Goal: Task Accomplishment & Management: Use online tool/utility

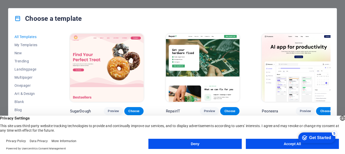
click at [277, 142] on button "Accept All" at bounding box center [292, 144] width 93 height 10
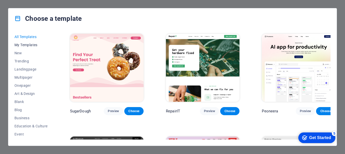
click at [23, 44] on span "My Templates" at bounding box center [30, 45] width 33 height 4
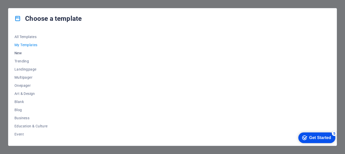
click at [18, 53] on span "New" at bounding box center [30, 53] width 33 height 4
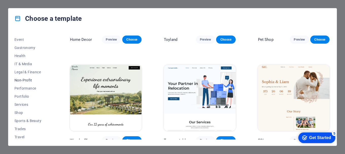
scroll to position [104, 0]
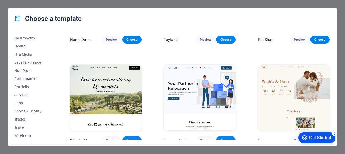
click at [24, 94] on span "Services" at bounding box center [30, 95] width 33 height 4
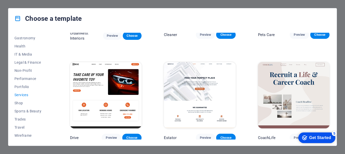
scroll to position [203, 0]
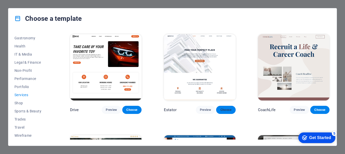
click at [223, 109] on span "Choose" at bounding box center [225, 110] width 11 height 4
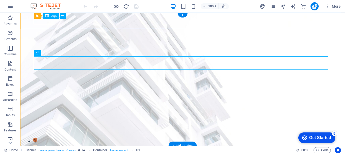
click at [41, 150] on div at bounding box center [183, 153] width 294 height 7
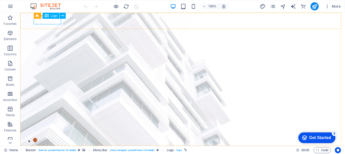
select select "px"
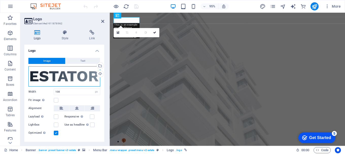
click at [62, 78] on div "Drag files here, click to choose files or select files from Files or our free s…" at bounding box center [64, 76] width 72 height 20
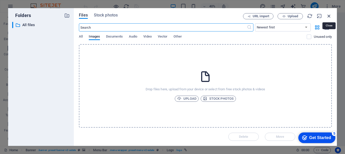
click at [330, 15] on icon "button" at bounding box center [329, 16] width 6 height 6
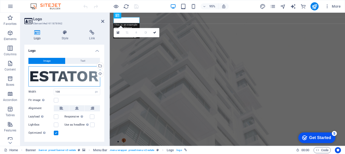
click at [62, 79] on div "Drag files here, click to choose files or select files from Files or our free s…" at bounding box center [64, 76] width 72 height 20
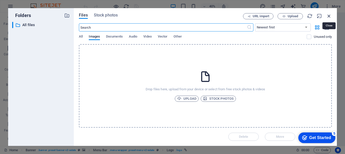
click at [331, 16] on icon "button" at bounding box center [329, 16] width 6 height 6
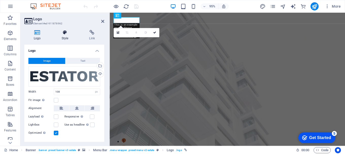
click at [64, 32] on icon at bounding box center [65, 32] width 26 height 5
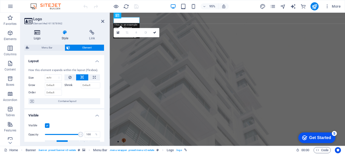
click at [39, 32] on icon at bounding box center [37, 32] width 26 height 5
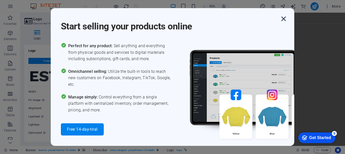
click at [284, 19] on icon "button" at bounding box center [283, 18] width 9 height 9
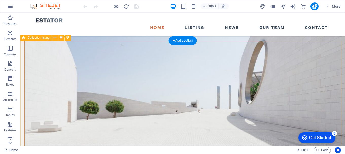
scroll to position [482, 0]
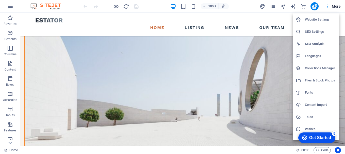
click at [317, 56] on h6 "Languages" at bounding box center [320, 56] width 31 height 6
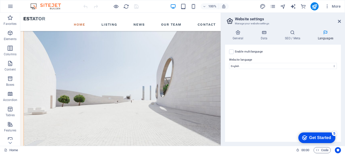
scroll to position [540, 0]
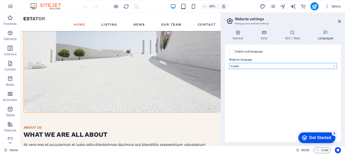
select select "148"
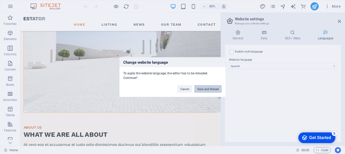
click at [204, 89] on button "Save and Reload" at bounding box center [207, 89] width 27 height 8
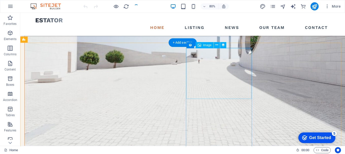
scroll to position [482, 0]
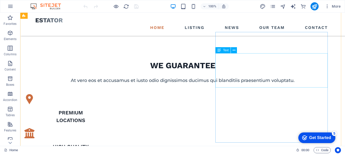
scroll to position [228, 0]
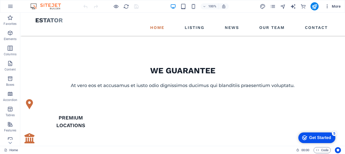
click at [329, 7] on icon "button" at bounding box center [327, 6] width 5 height 5
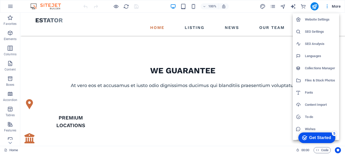
click at [0, 0] on h6 "Languages" at bounding box center [0, 0] width 0 height 0
select select "148"
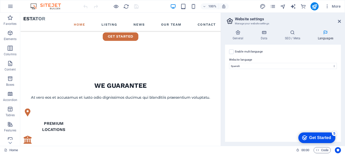
scroll to position [262, 0]
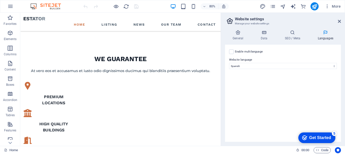
click at [309, 137] on div "Get Started" at bounding box center [320, 138] width 22 height 5
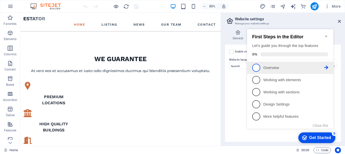
click at [261, 66] on link "1 Overview - incomplete" at bounding box center [290, 68] width 76 height 8
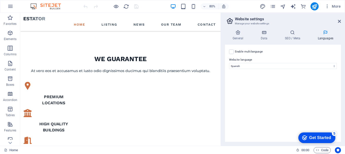
scroll to position [0, 0]
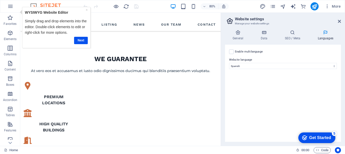
click at [9, 3] on icon "button" at bounding box center [10, 6] width 6 height 6
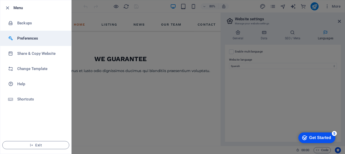
click at [24, 37] on h6 "Preferences" at bounding box center [40, 38] width 47 height 6
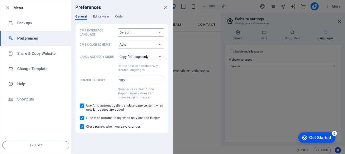
click at [133, 33] on select "Default Deutsch English Español Français Magyar Italiano Nederlands Polski Port…" at bounding box center [141, 32] width 47 height 8
select select "es"
click at [118, 28] on select "Default Deutsch English Español Français Magyar Italiano Nederlands Polski Port…" at bounding box center [141, 32] width 47 height 8
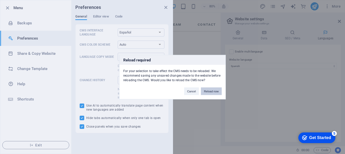
click at [213, 92] on button "Reload now" at bounding box center [211, 91] width 21 height 8
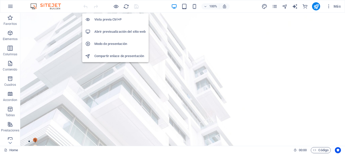
click at [114, 18] on h6 "Vista previa Ctrl+P" at bounding box center [119, 19] width 51 height 6
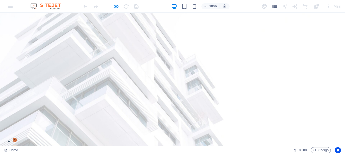
click at [46, 6] on img at bounding box center [48, 6] width 38 height 6
click at [36, 146] on div "Home Listing News Our Team Contact" at bounding box center [172, 157] width 345 height 23
click at [32, 151] on img at bounding box center [38, 153] width 27 height 5
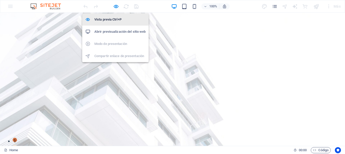
click at [104, 19] on h6 "Vista previa Ctrl+P" at bounding box center [119, 19] width 51 height 6
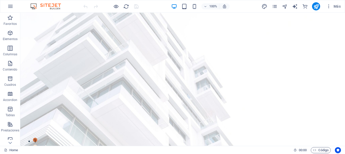
drag, startPoint x: 345, startPoint y: 125, endPoint x: 365, endPoint y: 22, distance: 104.5
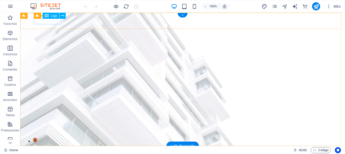
click at [46, 150] on div at bounding box center [183, 153] width 294 height 7
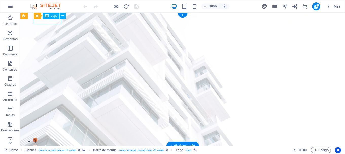
click at [45, 150] on div at bounding box center [183, 153] width 294 height 7
select select "px"
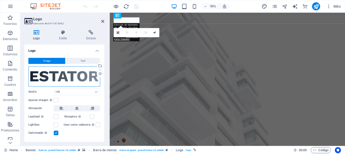
click at [81, 74] on div "Arrastra archivos aquí, haz clic para escoger archivos o selecciona archivos de…" at bounding box center [64, 76] width 72 height 20
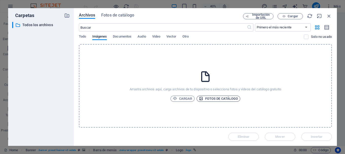
click at [212, 98] on span "Fotos de catálogo" at bounding box center [218, 99] width 39 height 6
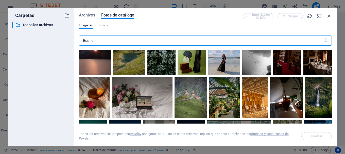
scroll to position [76, 0]
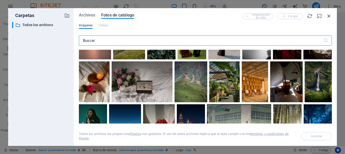
click at [330, 14] on icon "button" at bounding box center [329, 16] width 6 height 6
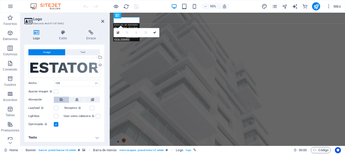
scroll to position [10, 0]
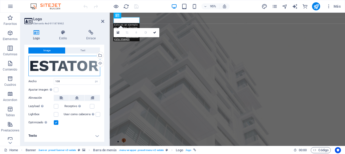
click at [66, 65] on div "Arrastra archivos aquí, haz clic para escoger archivos o selecciona archivos de…" at bounding box center [64, 66] width 72 height 20
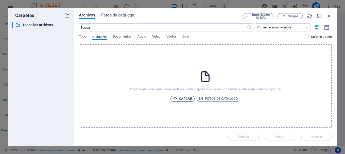
click at [184, 98] on span "Cargar" at bounding box center [183, 99] width 20 height 6
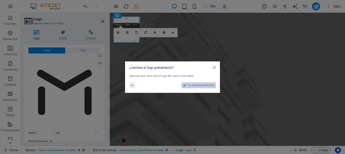
click at [191, 86] on span "Sí, cambiar globalmente" at bounding box center [201, 85] width 26 height 6
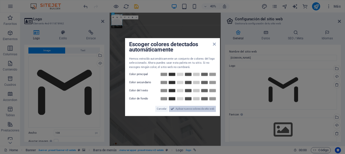
click at [178, 109] on span "Aplicar nuevos colores de sitio web" at bounding box center [195, 109] width 39 height 6
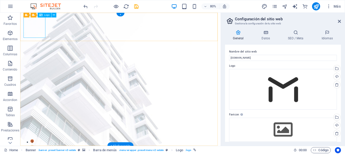
click at [54, 14] on icon at bounding box center [55, 15] width 2 height 4
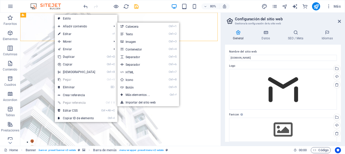
click at [66, 32] on link "⏎ Editar" at bounding box center [77, 34] width 44 height 8
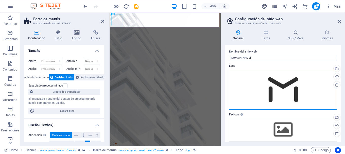
click at [263, 92] on div "Arrastra archivos aquí, haz clic para escoger archivos o selecciona archivos de…" at bounding box center [283, 89] width 108 height 41
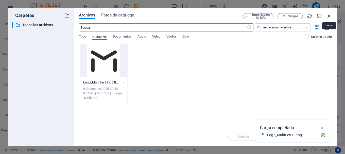
click at [329, 14] on icon "button" at bounding box center [329, 16] width 6 height 6
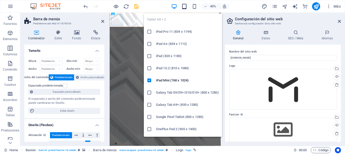
click at [186, 6] on icon "button" at bounding box center [184, 7] width 6 height 6
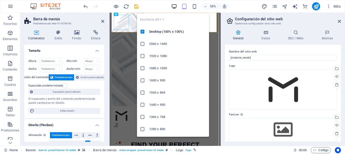
click at [175, 7] on icon "button" at bounding box center [174, 7] width 6 height 6
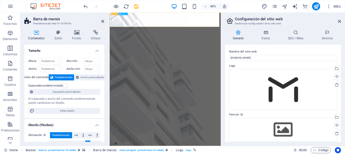
click at [339, 19] on h2 "Configuración del sitio web" at bounding box center [288, 19] width 106 height 5
click at [340, 20] on icon at bounding box center [339, 21] width 3 height 4
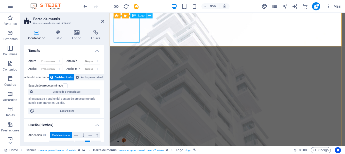
click at [150, 15] on icon at bounding box center [149, 15] width 3 height 5
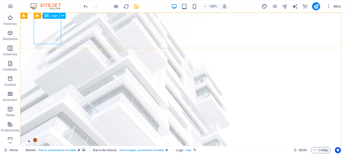
click at [49, 15] on div "Logo" at bounding box center [51, 16] width 17 height 6
click at [64, 15] on icon at bounding box center [63, 15] width 3 height 5
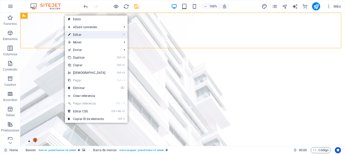
click at [77, 32] on link "⏎ Editar" at bounding box center [87, 35] width 44 height 8
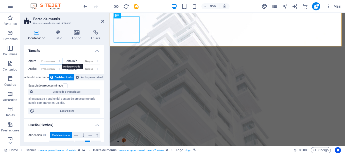
click at [59, 61] on select "Predeterminado px rem % vh vw" at bounding box center [51, 61] width 22 height 6
select select "px"
click at [54, 58] on select "Predeterminado px rem % vh vw" at bounding box center [51, 61] width 22 height 6
click at [45, 62] on input "140" at bounding box center [51, 61] width 22 height 6
drag, startPoint x: 45, startPoint y: 61, endPoint x: 42, endPoint y: 62, distance: 3.1
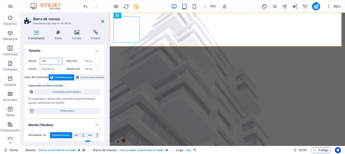
click at [42, 62] on input "140" at bounding box center [51, 61] width 22 height 6
type input "100"
click at [88, 60] on select "Ninguno px rem % vh vw" at bounding box center [92, 61] width 16 height 6
select select "px"
click at [92, 58] on select "Ninguno px rem % vh vw" at bounding box center [92, 61] width 16 height 6
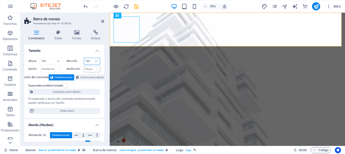
type input "100"
click at [79, 50] on h4 "Tamaño" at bounding box center [64, 49] width 80 height 9
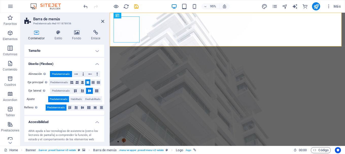
click at [63, 99] on span "Predeterminado" at bounding box center [59, 99] width 18 height 6
click at [74, 47] on h4 "Tamaño" at bounding box center [64, 51] width 80 height 12
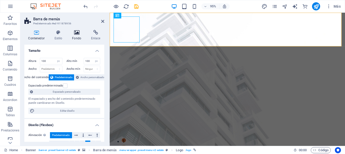
click at [79, 31] on icon at bounding box center [76, 32] width 17 height 5
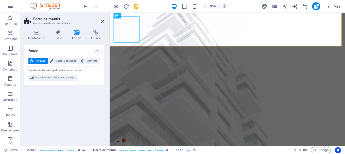
click at [51, 50] on h4 "Fondo" at bounding box center [64, 49] width 80 height 9
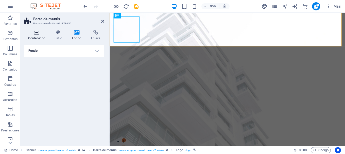
click at [37, 32] on icon at bounding box center [36, 32] width 24 height 5
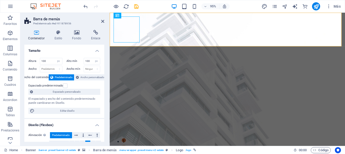
click at [77, 49] on h4 "Tamaño" at bounding box center [64, 49] width 80 height 9
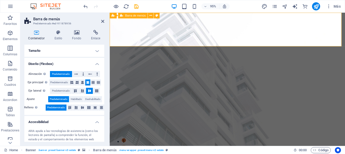
click at [103, 22] on icon at bounding box center [102, 21] width 3 height 4
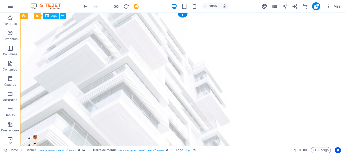
scroll to position [0, 0]
